Goal: Information Seeking & Learning: Understand process/instructions

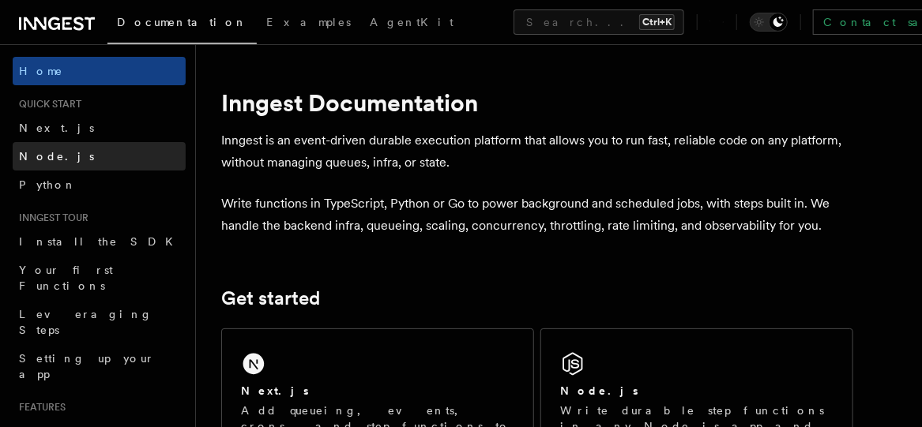
click at [47, 154] on span "Node.js" at bounding box center [56, 156] width 75 height 13
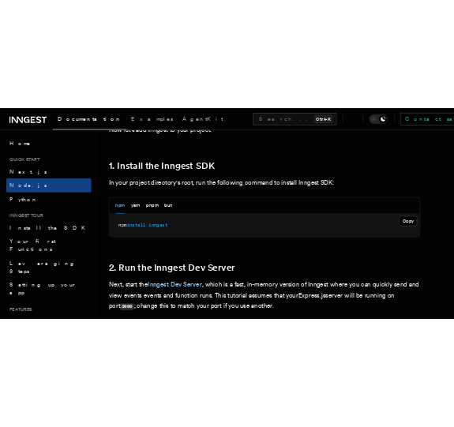
scroll to position [984, 0]
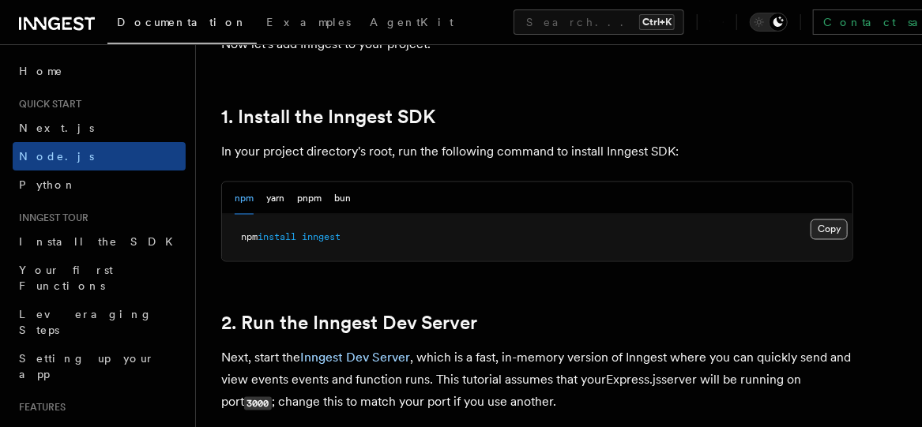
click at [827, 229] on button "Copy Copied" at bounding box center [828, 230] width 37 height 21
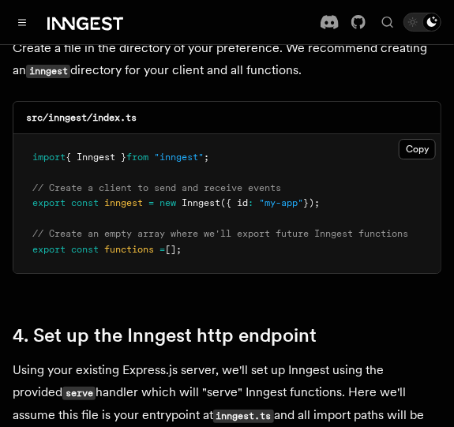
scroll to position [2162, 0]
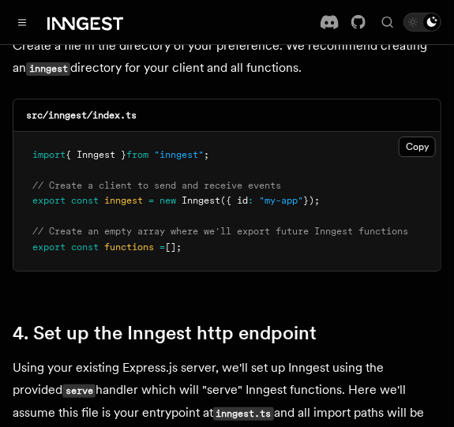
drag, startPoint x: 344, startPoint y: 192, endPoint x: 152, endPoint y: 183, distance: 191.3
click at [152, 183] on pre "import { Inngest } from "inngest" ; // Create a client to send and receive even…" at bounding box center [226, 202] width 427 height 140
click at [344, 184] on pre "import { Inngest } from "inngest" ; // Create a client to send and receive even…" at bounding box center [226, 202] width 427 height 140
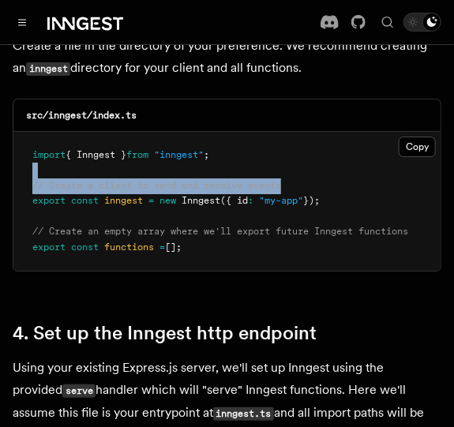
drag, startPoint x: 344, startPoint y: 184, endPoint x: 222, endPoint y: 163, distance: 123.5
click at [222, 163] on pre "import { Inngest } from "inngest" ; // Create a client to send and receive even…" at bounding box center [226, 202] width 427 height 140
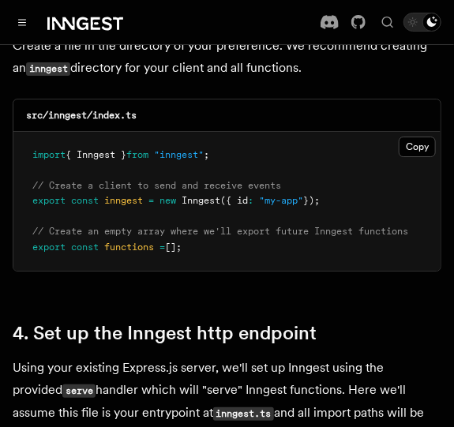
click at [352, 191] on pre "import { Inngest } from "inngest" ; // Create a client to send and receive even…" at bounding box center [226, 202] width 427 height 140
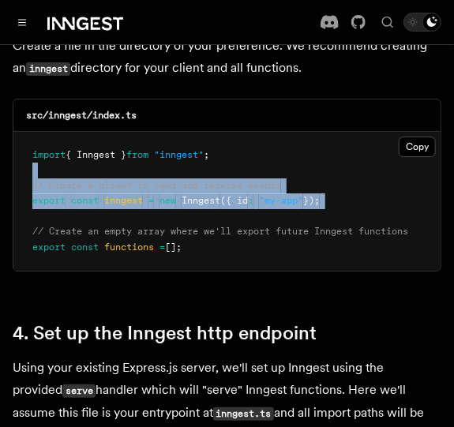
drag, startPoint x: 352, startPoint y: 191, endPoint x: 11, endPoint y: 166, distance: 342.1
copy code "// Create a client to send and receive events export const inngest = new Innges…"
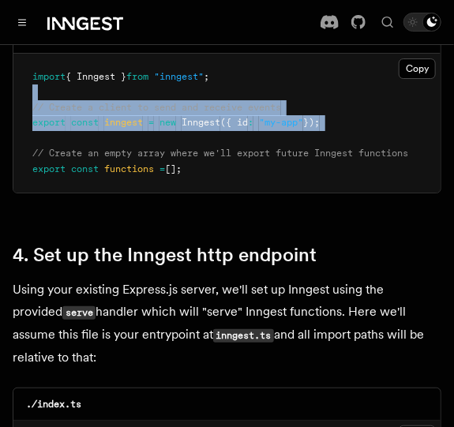
drag, startPoint x: 204, startPoint y: 158, endPoint x: 29, endPoint y: 137, distance: 175.8
click at [29, 137] on pre "import { Inngest } from "inngest" ; // Create a client to send and receive even…" at bounding box center [226, 124] width 427 height 140
copy code "// Create an empty array where we'll export future Inngest functions export con…"
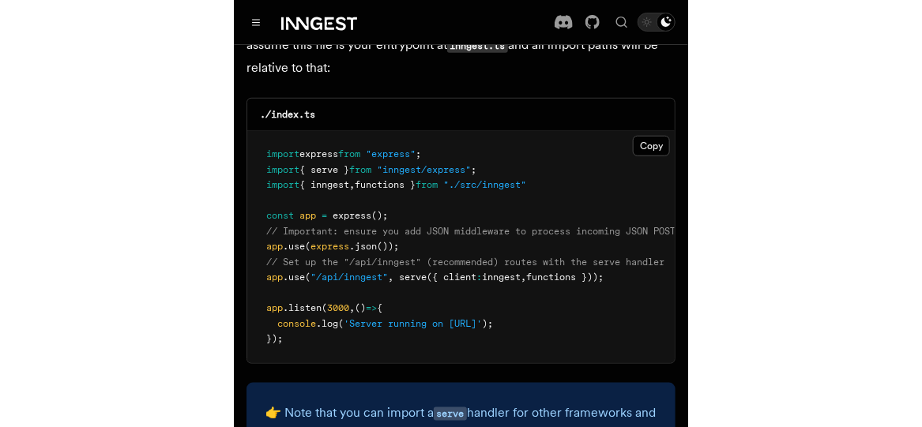
scroll to position [2549, 0]
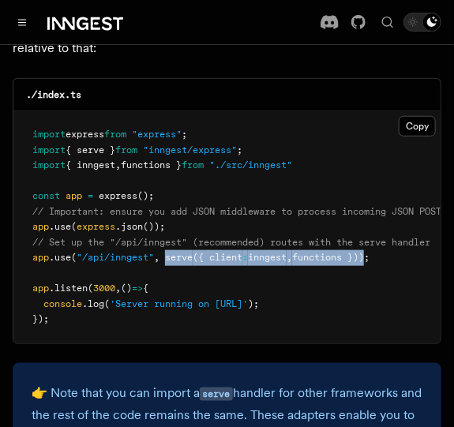
drag, startPoint x: 167, startPoint y: 248, endPoint x: 377, endPoint y: 248, distance: 210.1
click at [370, 252] on span "app .use ( "/api/inngest" , serve ({ client : inngest , functions }));" at bounding box center [200, 257] width 337 height 11
copy span "serve ({ client : inngest , functions })"
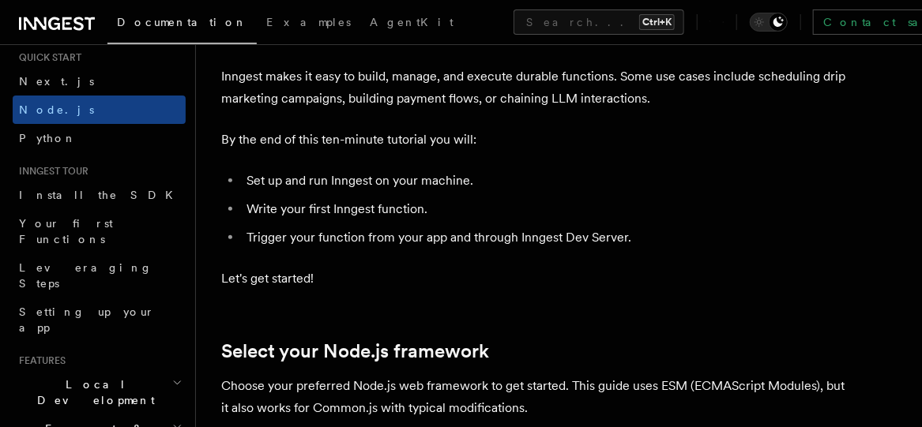
scroll to position [0, 0]
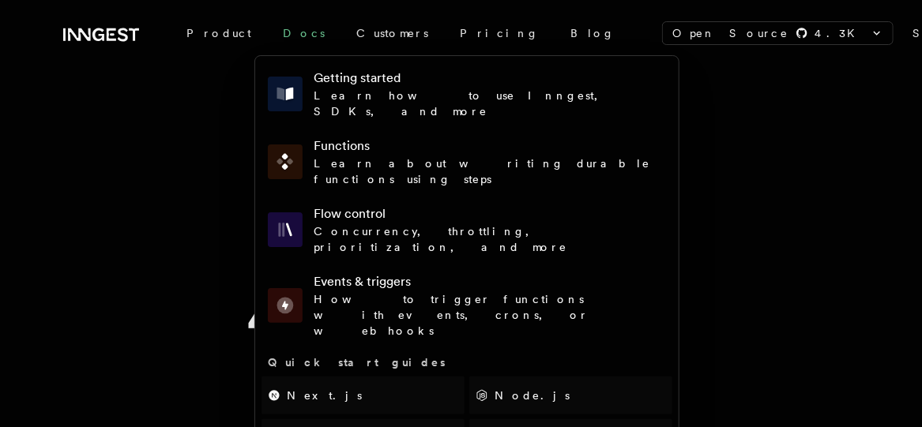
click at [267, 39] on link "Docs" at bounding box center [303, 33] width 73 height 28
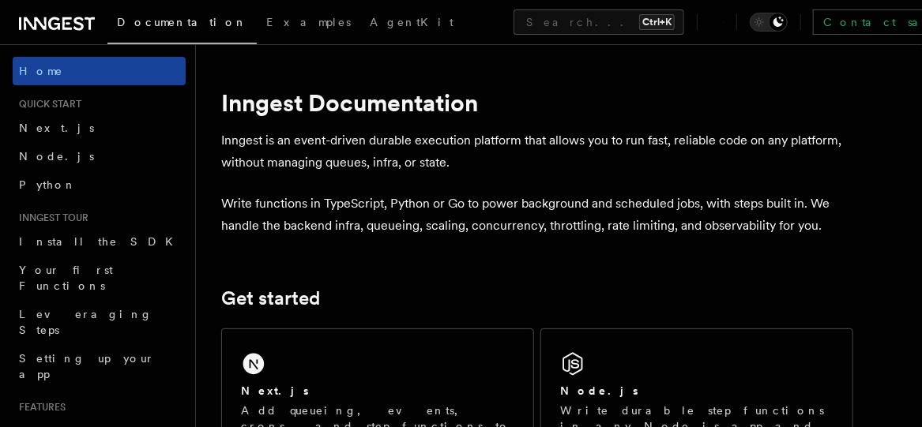
click at [120, 68] on link "Home" at bounding box center [99, 71] width 173 height 28
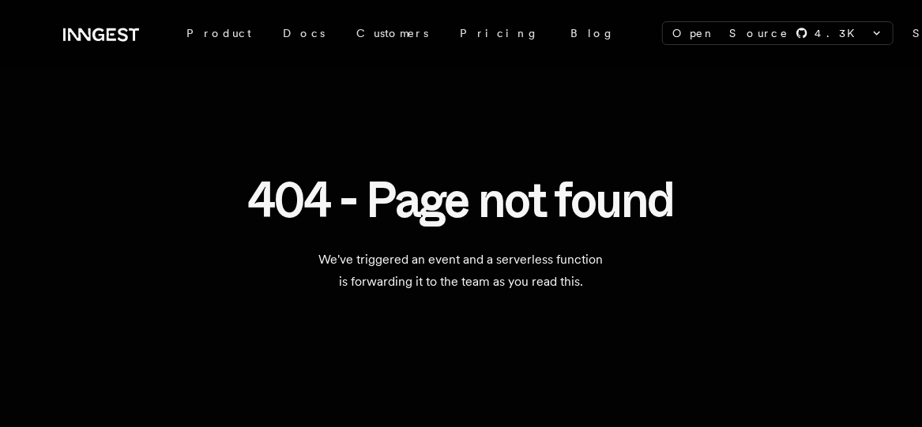
scroll to position [121, 0]
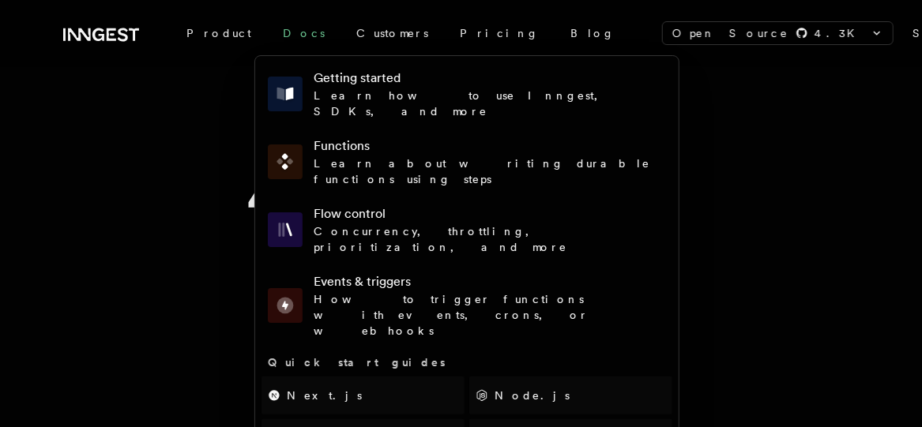
click at [276, 35] on link "Docs" at bounding box center [303, 33] width 73 height 28
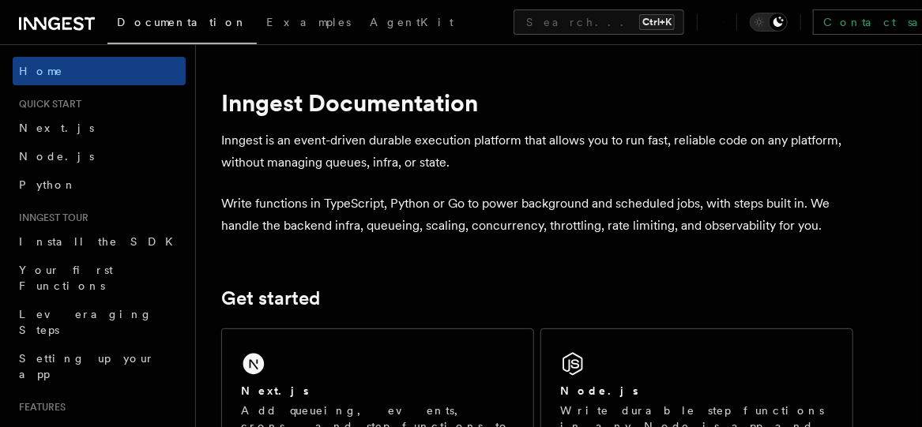
click at [147, 15] on link "Documentation" at bounding box center [181, 24] width 149 height 39
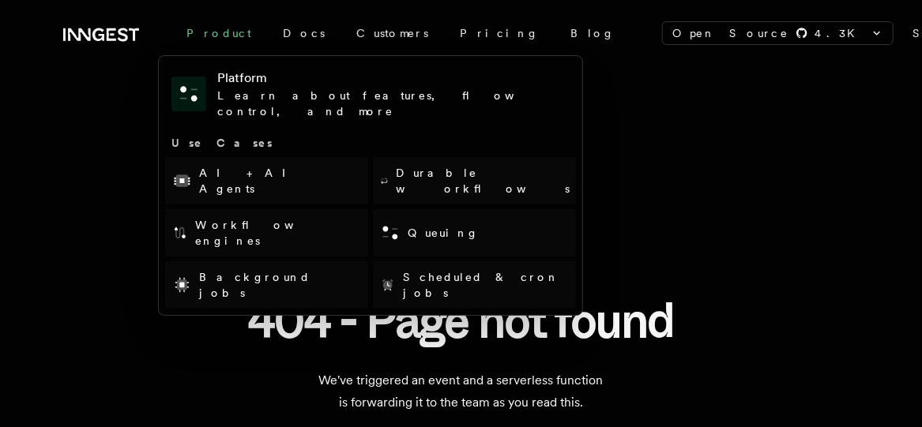
click at [201, 32] on div "Product" at bounding box center [219, 33] width 96 height 28
